Goal: Task Accomplishment & Management: Manage account settings

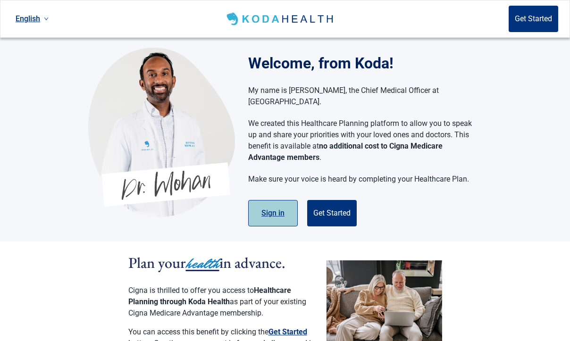
click at [260, 202] on button "Sign in" at bounding box center [273, 213] width 50 height 26
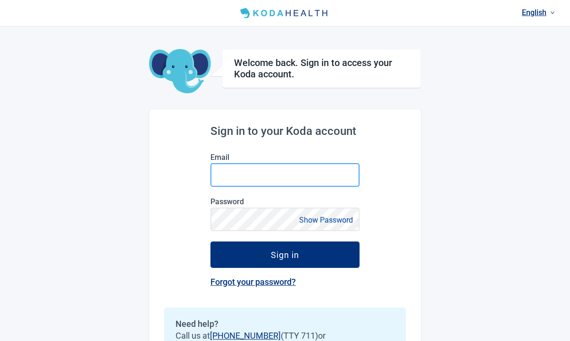
click at [255, 172] on input "Email" at bounding box center [284, 175] width 149 height 24
type input "[EMAIL_ADDRESS][DOMAIN_NAME]"
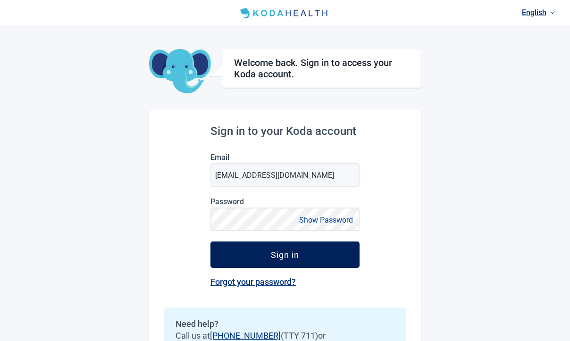
click at [271, 256] on div "Sign in" at bounding box center [285, 254] width 28 height 9
